Goal: Entertainment & Leisure: Browse casually

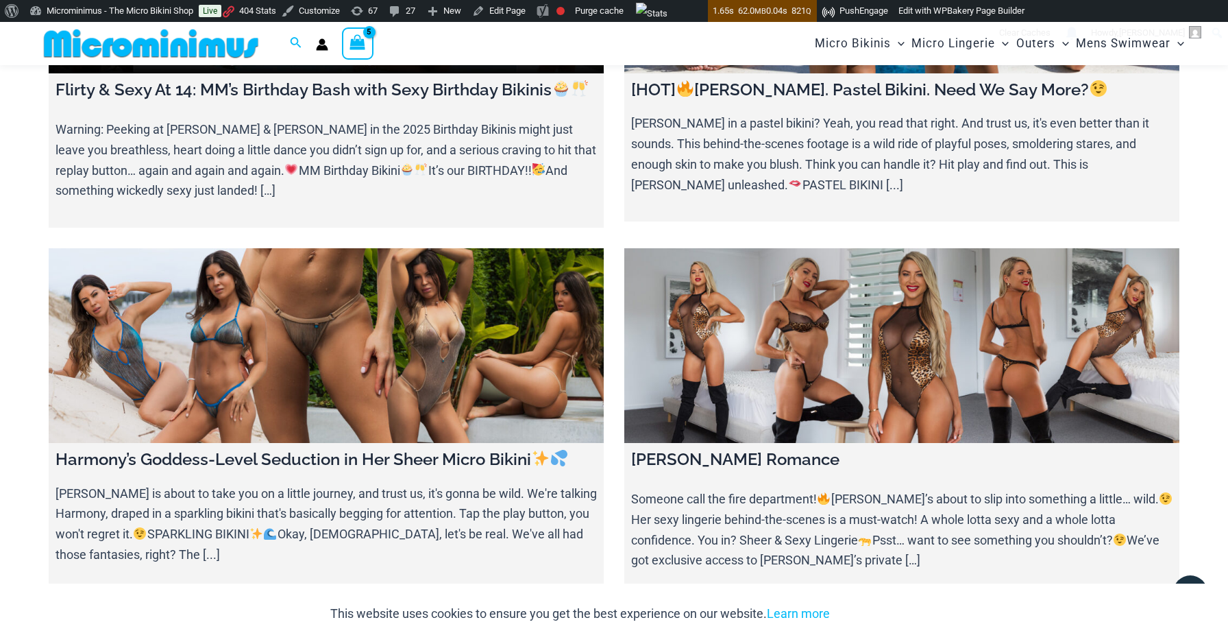
scroll to position [238, 0]
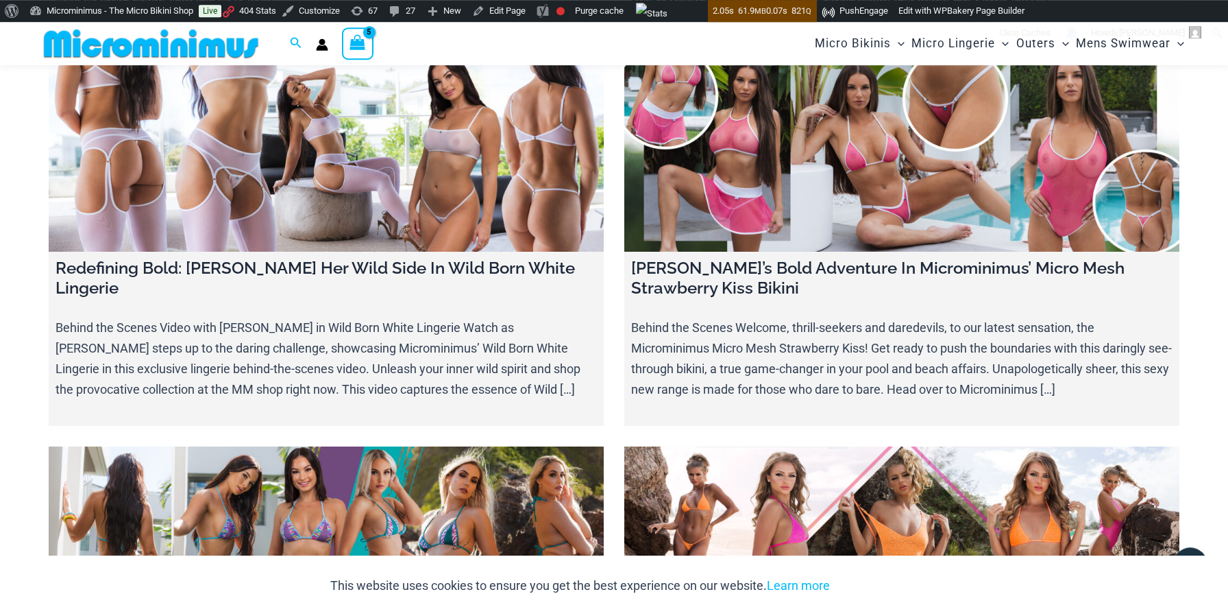
scroll to position [748, 0]
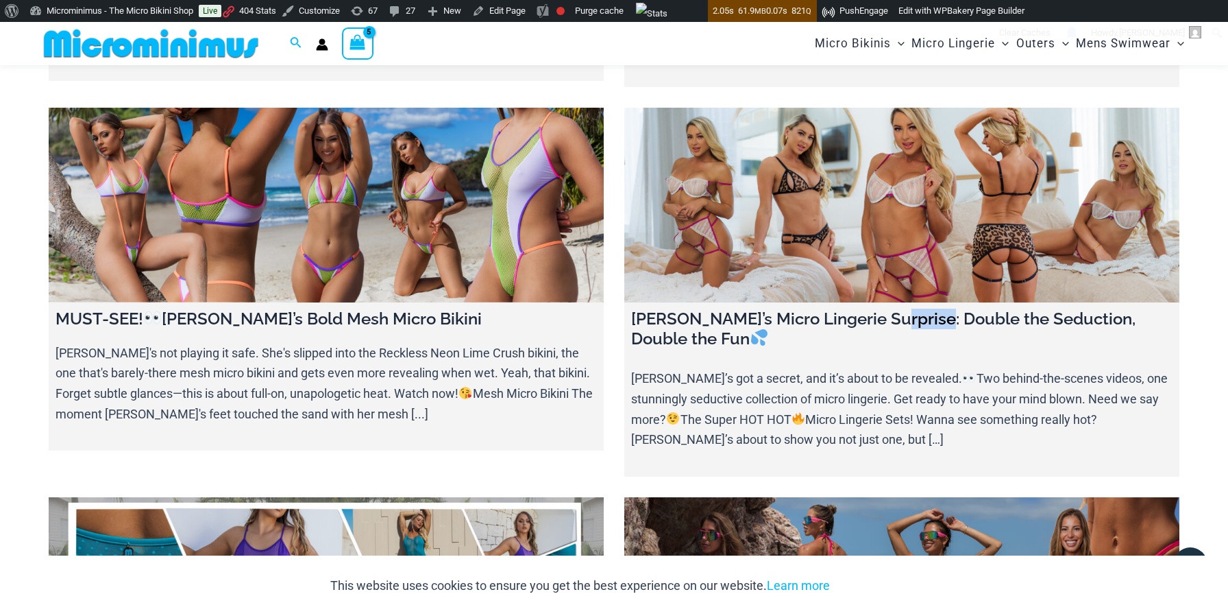
click at [855, 252] on link at bounding box center [901, 205] width 555 height 195
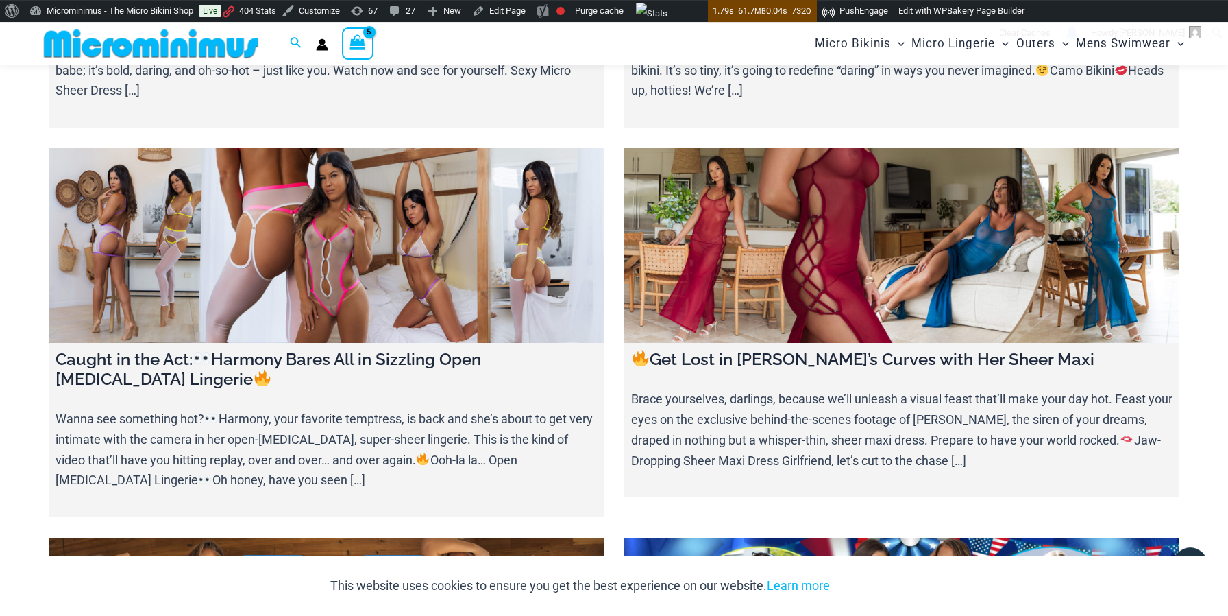
scroll to position [1369, 0]
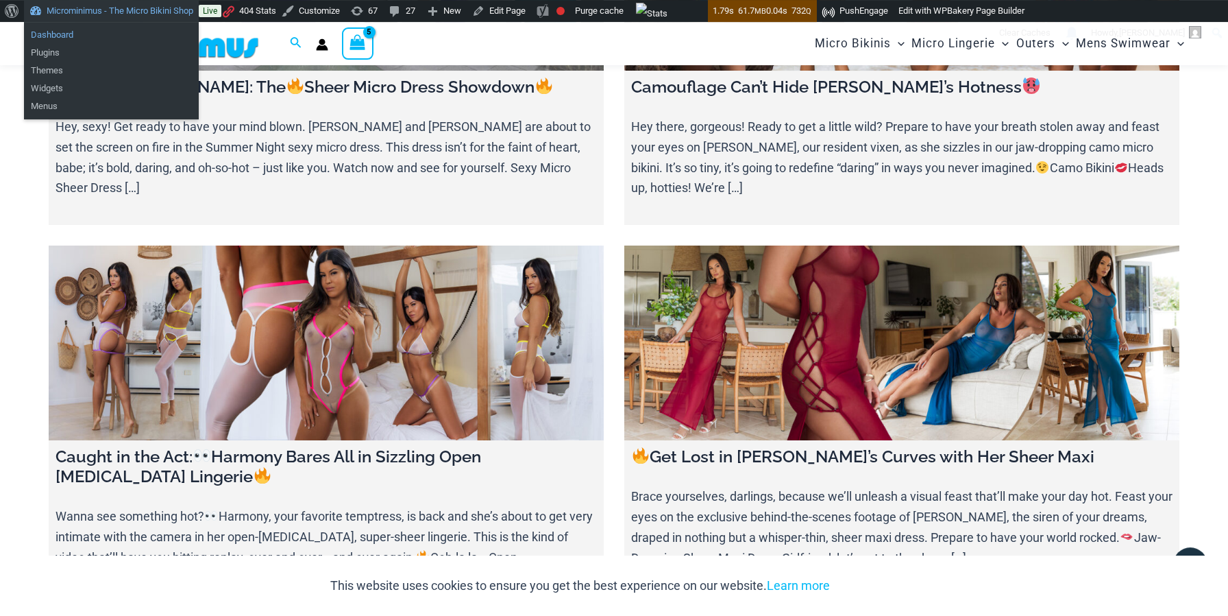
click at [57, 40] on link "Dashboard" at bounding box center [111, 35] width 175 height 18
